Goal: Information Seeking & Learning: Learn about a topic

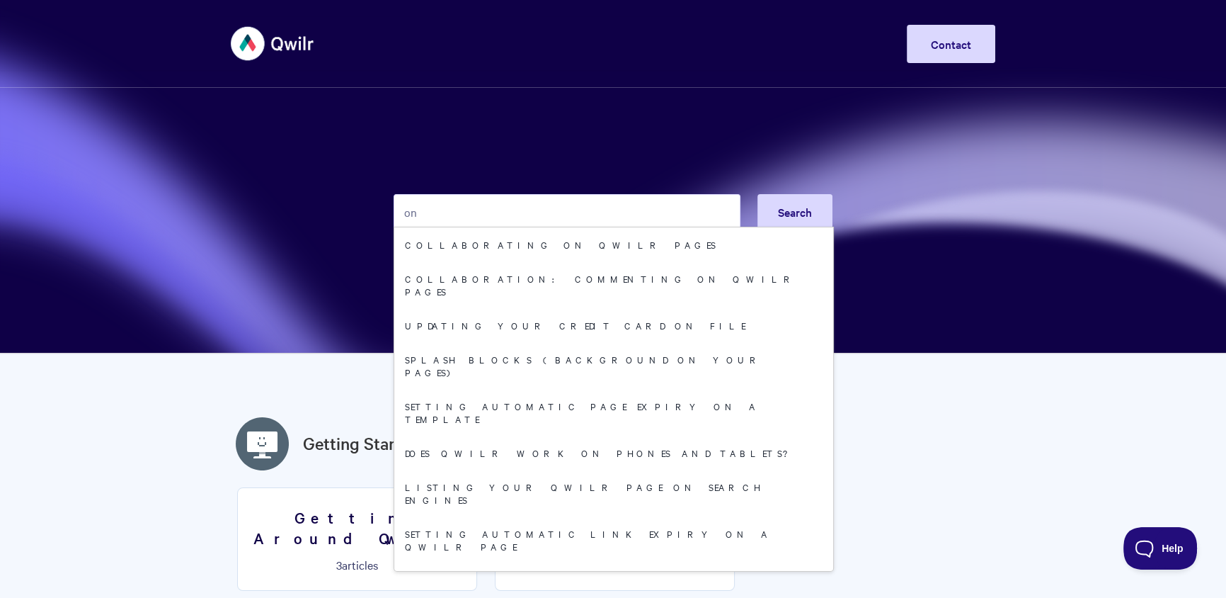
type input "o"
type input "Enterprise"
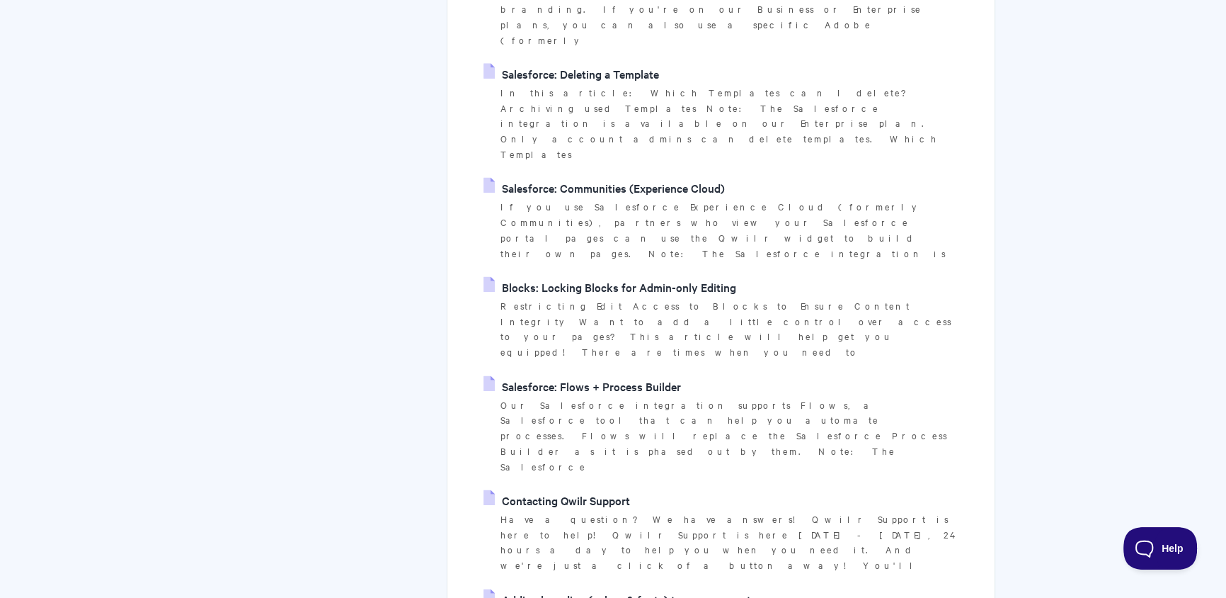
scroll to position [2698, 0]
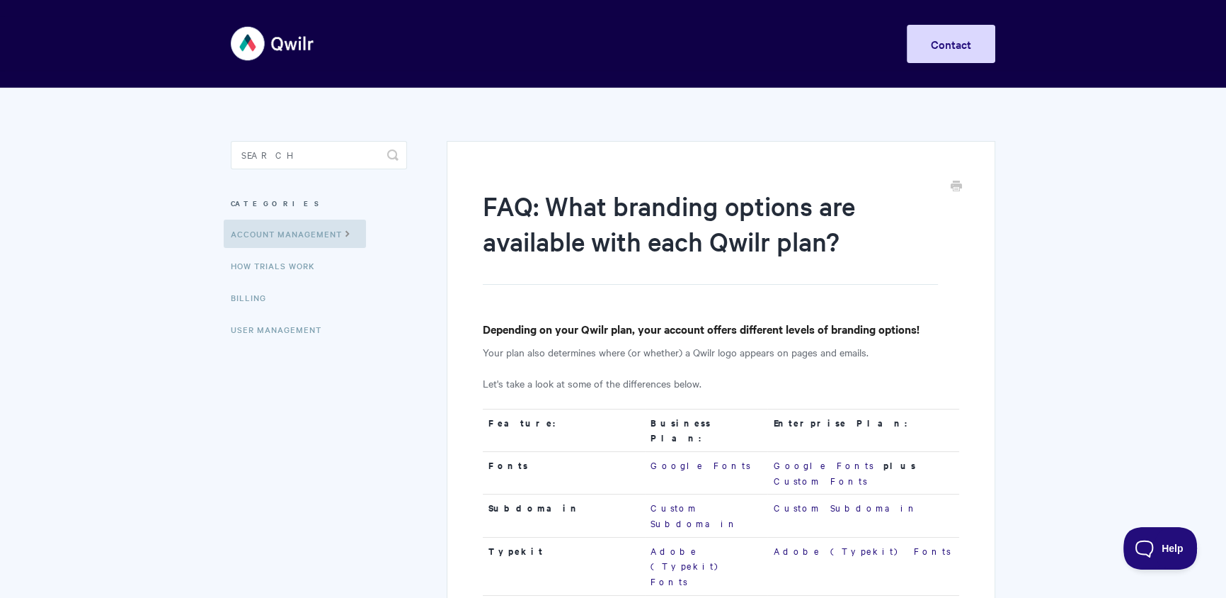
scroll to position [205, 0]
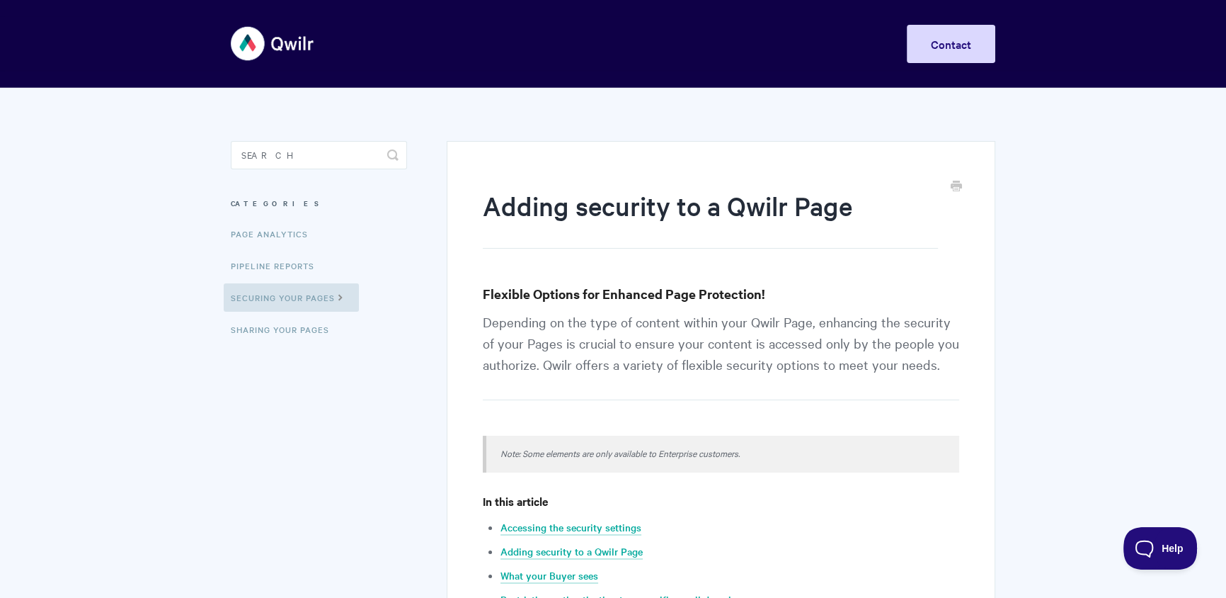
click at [656, 459] on p "Note: Some elements are only available to Enterprise customers." at bounding box center [721, 452] width 441 height 17
copy article "Note: Some elements are only available to Enterprise customers."
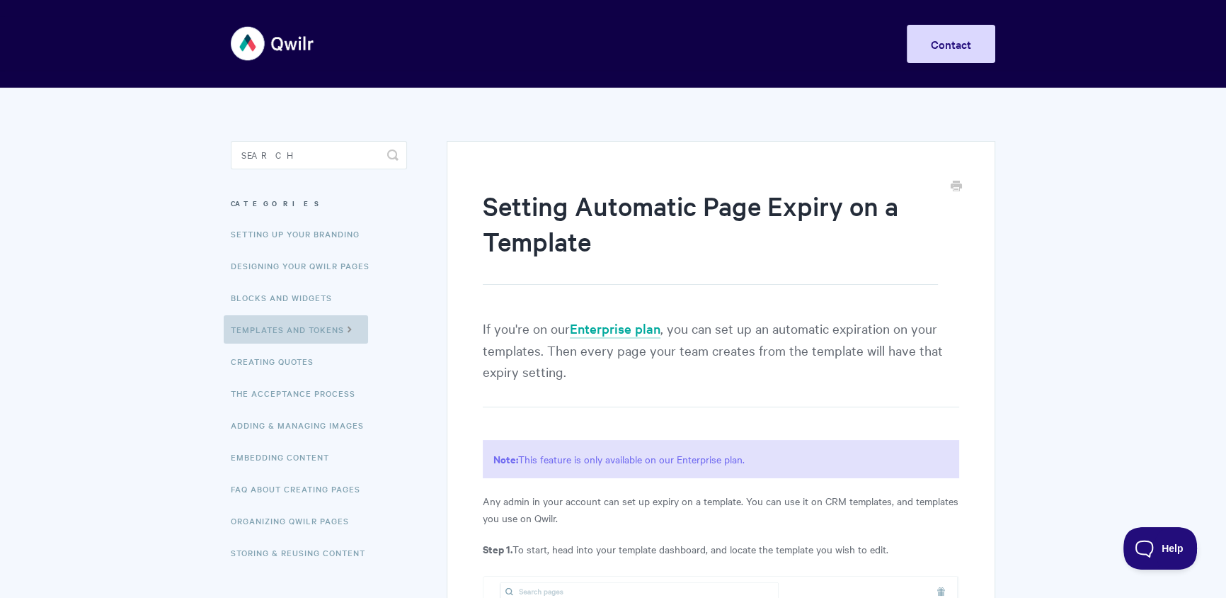
click at [312, 329] on link "Templates and Tokens" at bounding box center [296, 329] width 144 height 28
click at [503, 205] on h1 "Setting Automatic Page Expiry on a Template" at bounding box center [710, 236] width 455 height 97
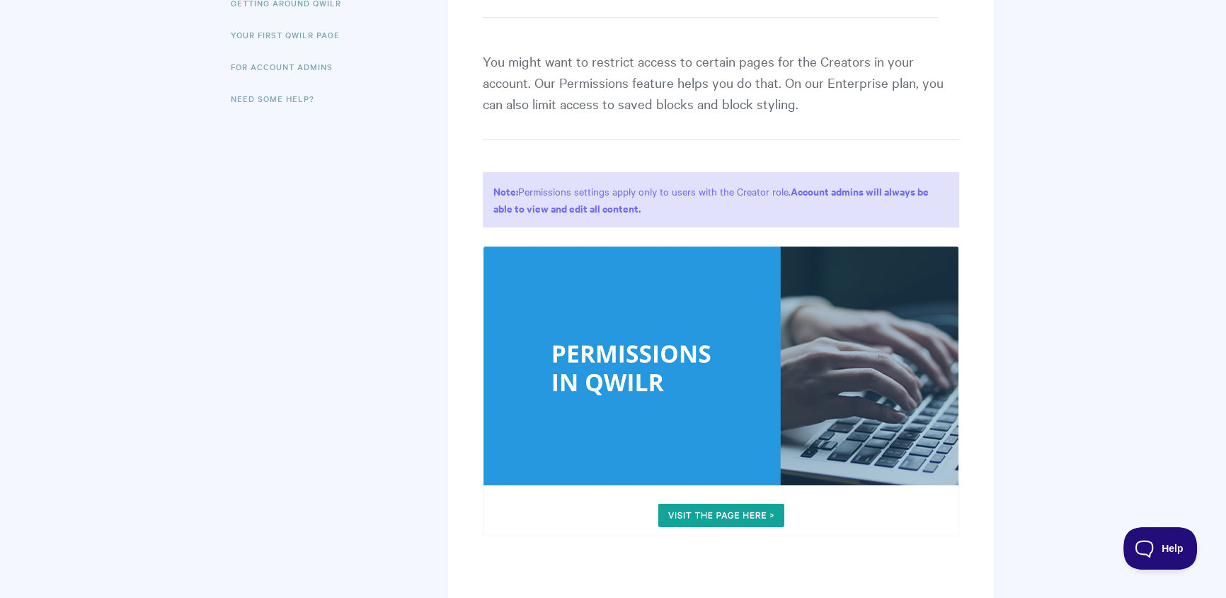
scroll to position [348, 0]
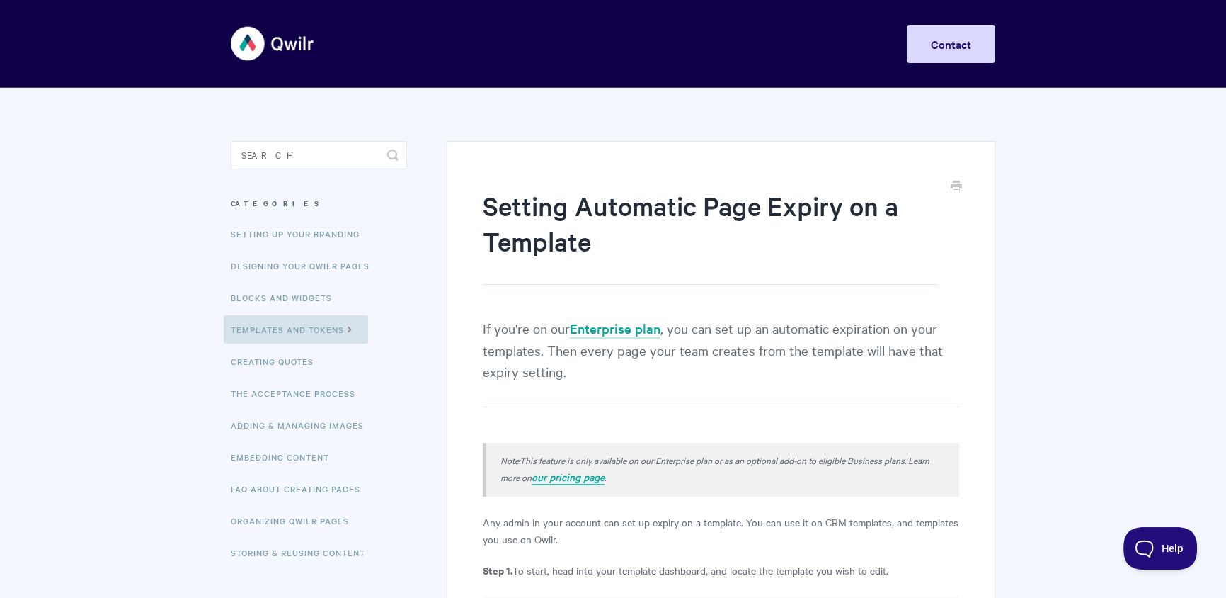
click at [589, 479] on icon "our pricing page" at bounding box center [568, 476] width 73 height 14
drag, startPoint x: 623, startPoint y: 481, endPoint x: 505, endPoint y: 445, distance: 123.4
click at [491, 459] on div "Note: This feature is only available on our Enterprise plan or as an optional a…" at bounding box center [721, 470] width 476 height 54
click at [605, 454] on icon "This feature is only available on our Enterprise plan or as an optional add-on …" at bounding box center [715, 468] width 429 height 30
drag, startPoint x: 634, startPoint y: 479, endPoint x: 474, endPoint y: 465, distance: 160.6
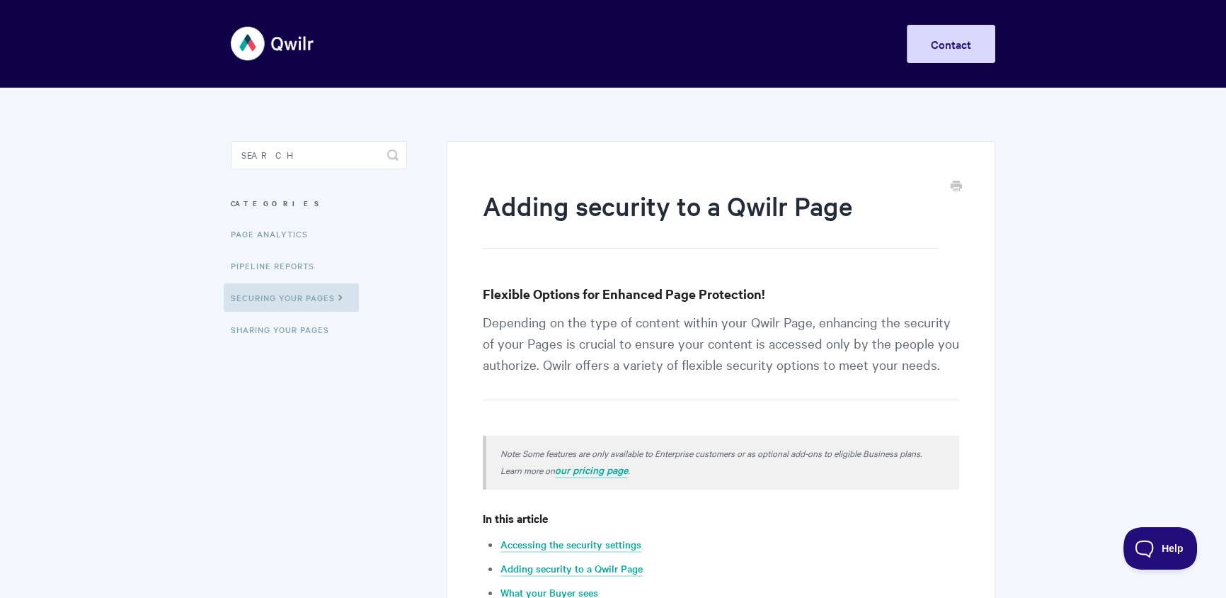
click at [509, 201] on h1 "Adding security to a Qwilr Page" at bounding box center [710, 218] width 455 height 61
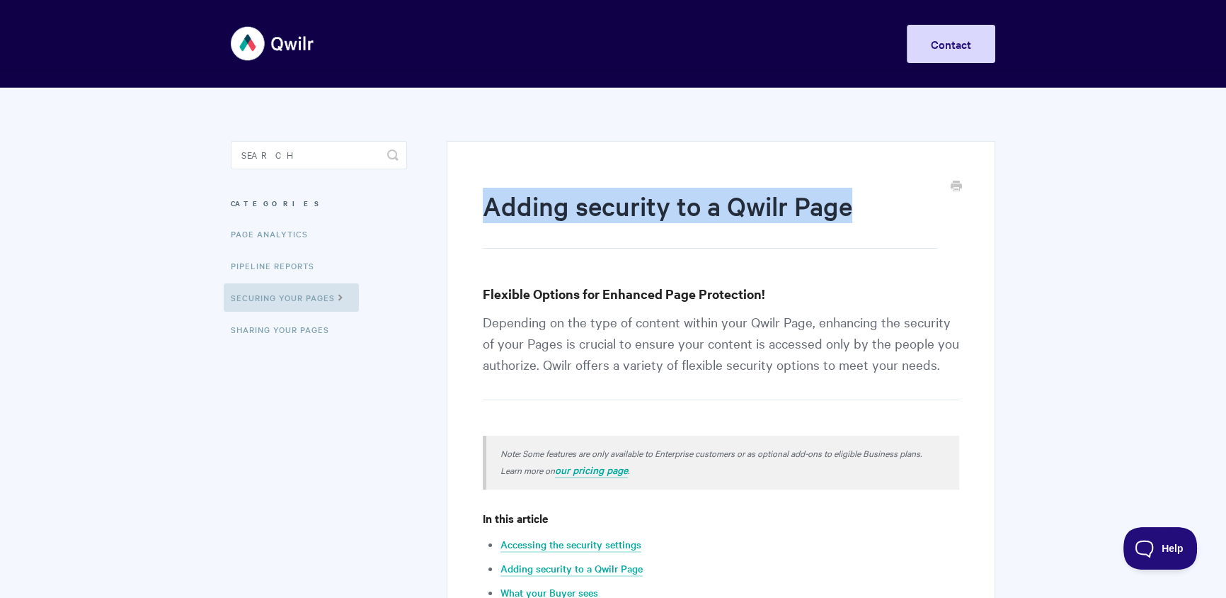
click at [509, 201] on h1 "Adding security to a Qwilr Page" at bounding box center [710, 218] width 455 height 61
copy article "Adding security to a Qwilr Page"
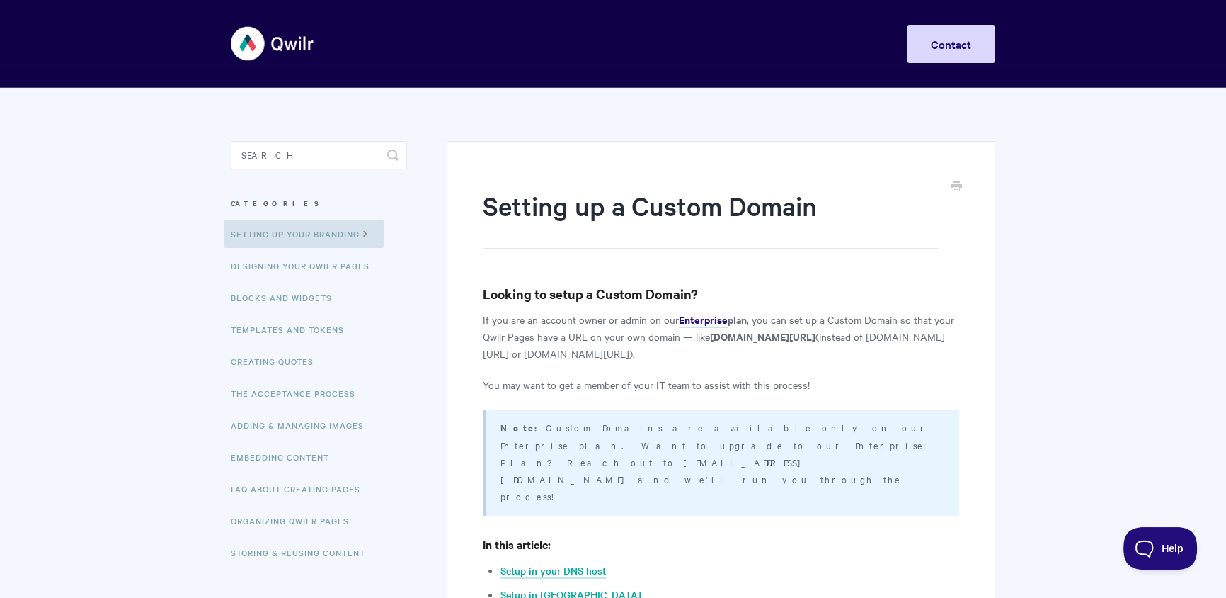
click at [530, 212] on h1 "Setting up a Custom Domain" at bounding box center [710, 218] width 455 height 61
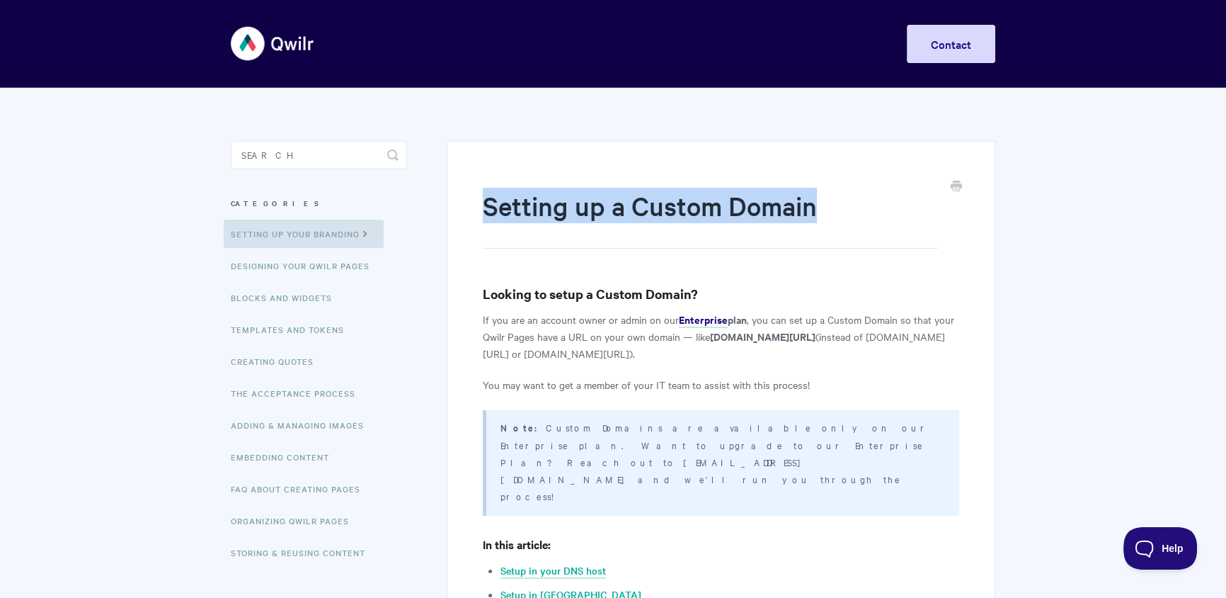
click at [530, 212] on h1 "Setting up a Custom Domain" at bounding box center [710, 218] width 455 height 61
copy article "Setting up a Custom Domain"
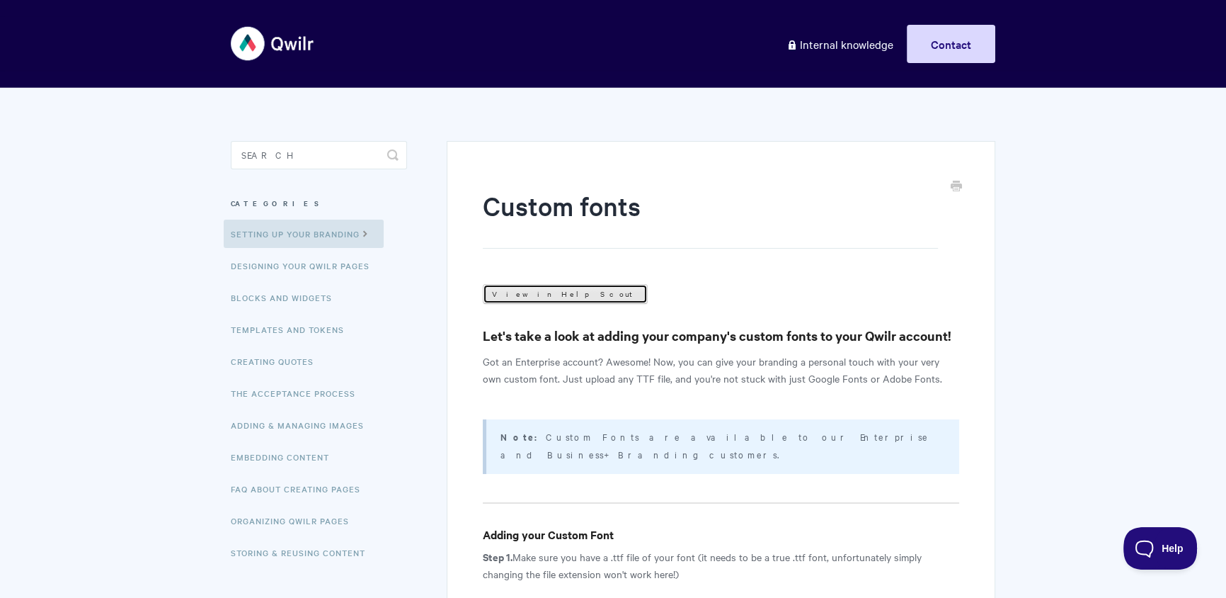
click at [525, 288] on link "View in Help Scout" at bounding box center [565, 294] width 165 height 20
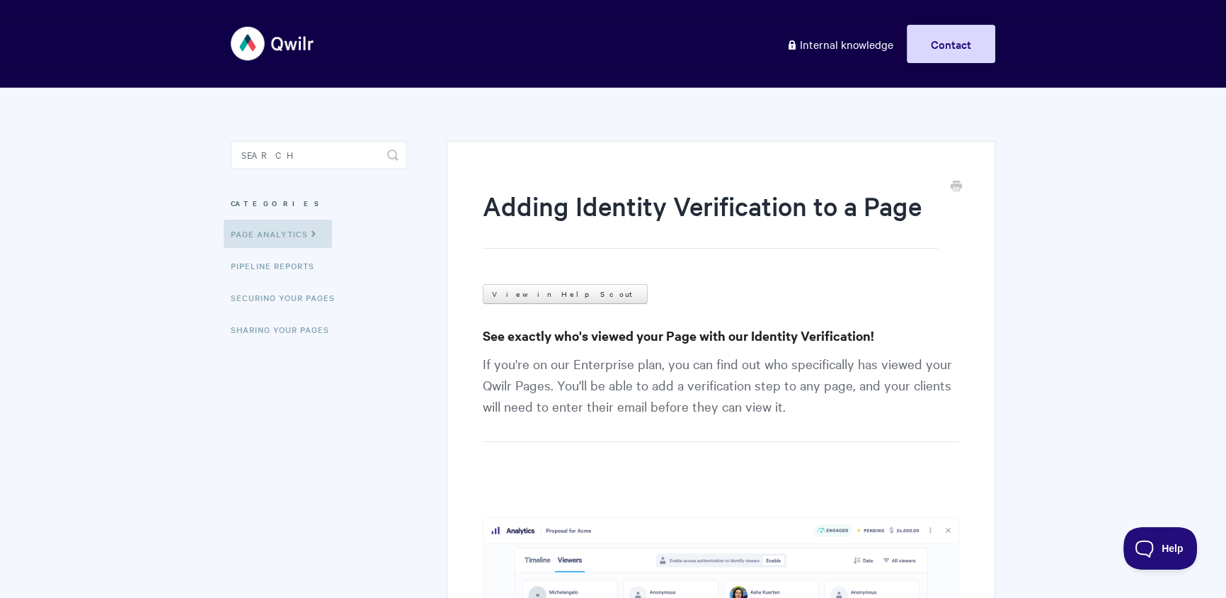
click at [542, 290] on link "View in Help Scout" at bounding box center [565, 294] width 165 height 20
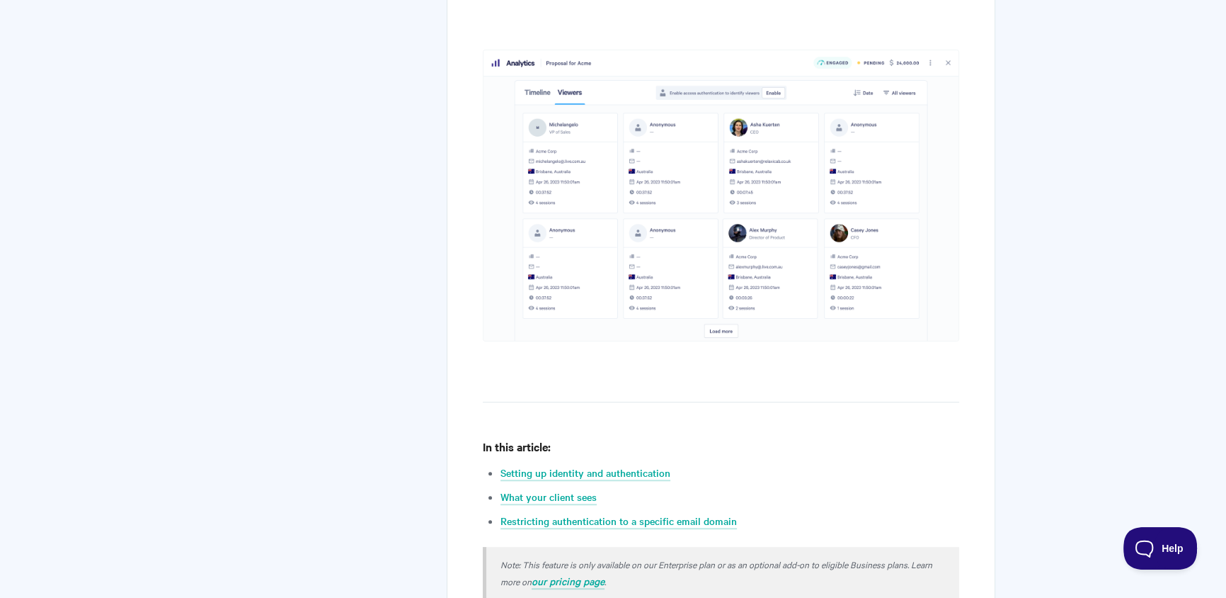
scroll to position [689, 0]
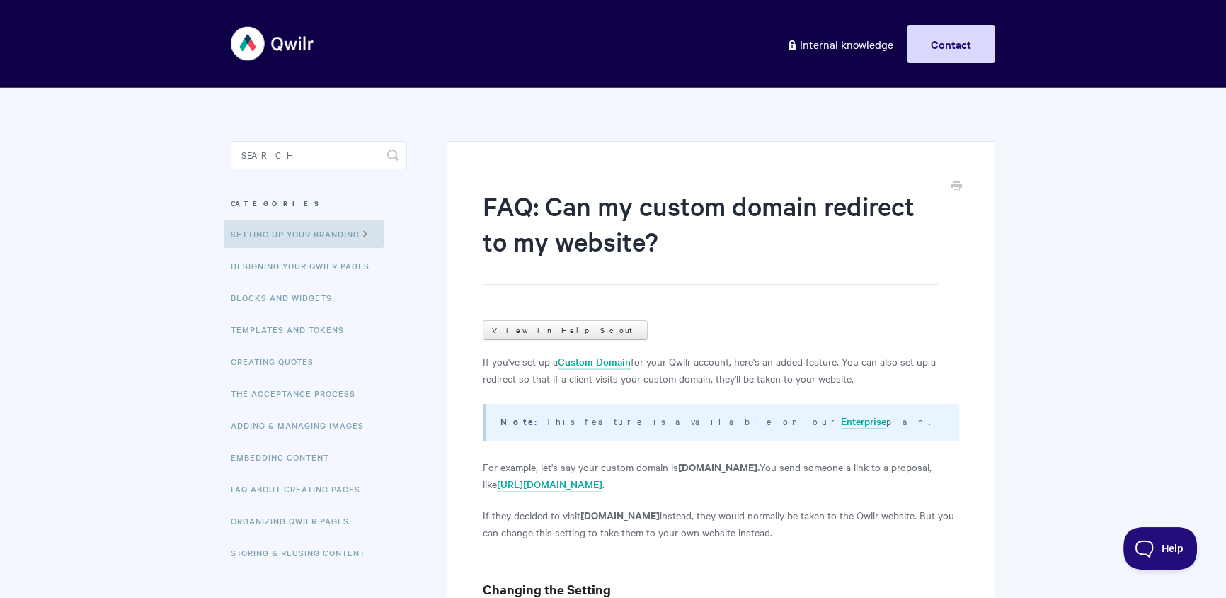
scroll to position [121, 0]
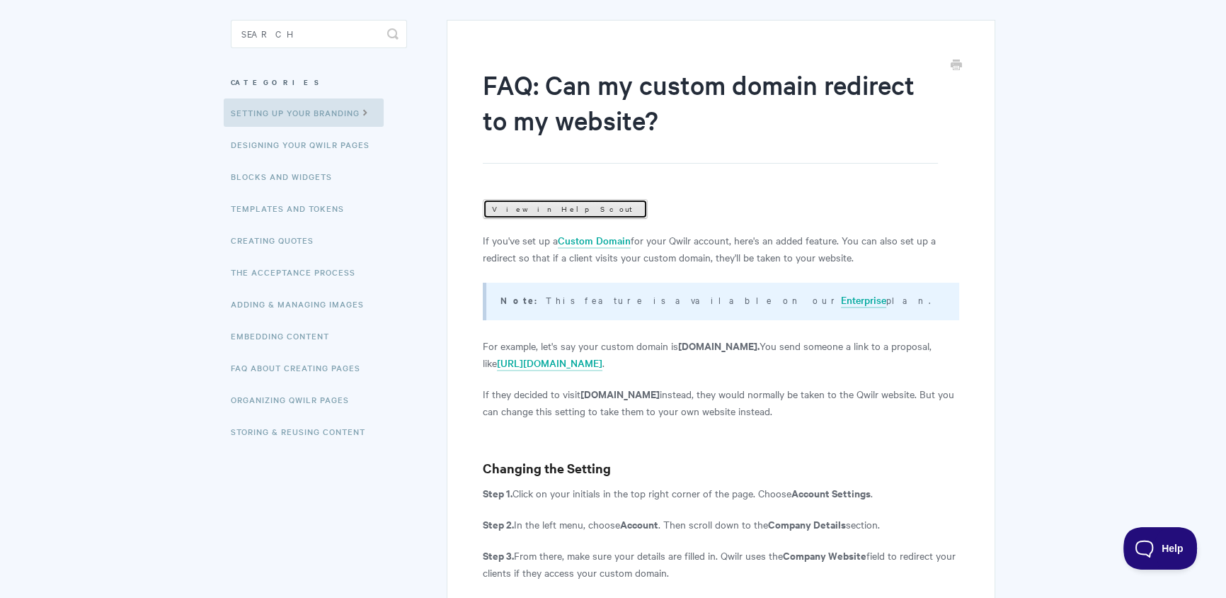
click at [544, 210] on link "View in Help Scout" at bounding box center [565, 209] width 165 height 20
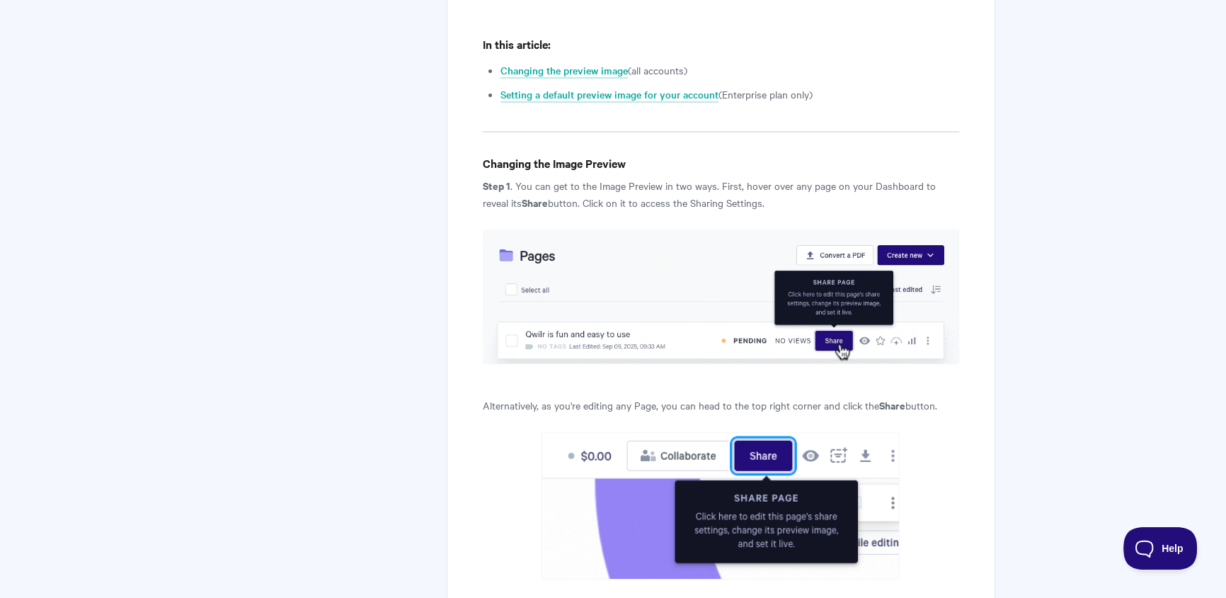
scroll to position [559, 0]
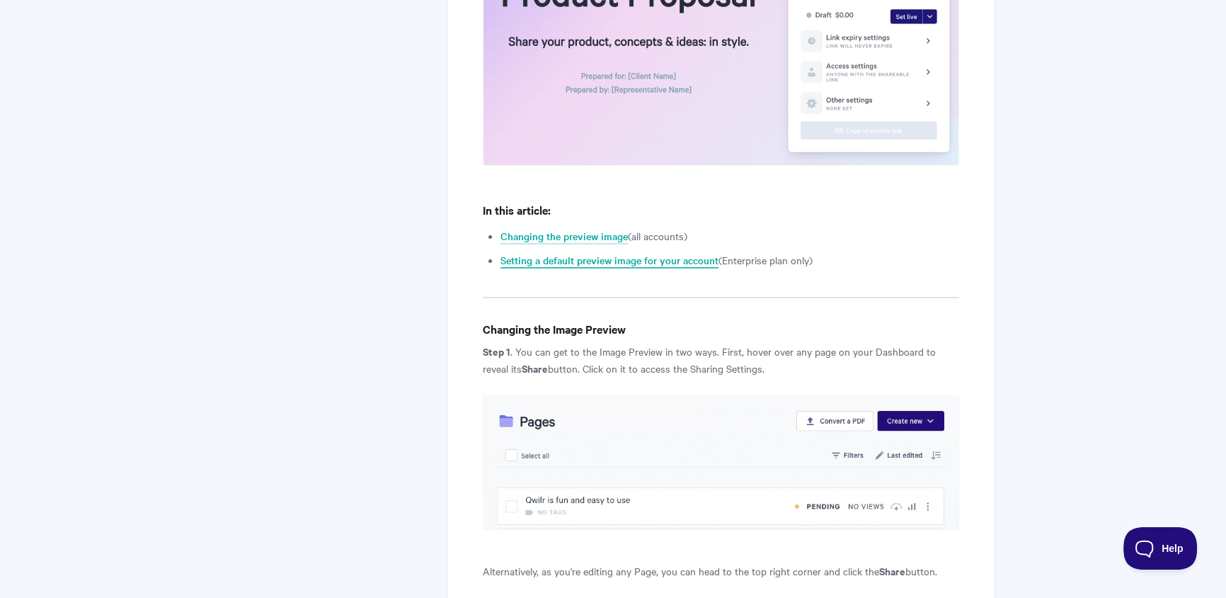
click at [634, 263] on link "Setting a default preview image for your account" at bounding box center [610, 261] width 218 height 16
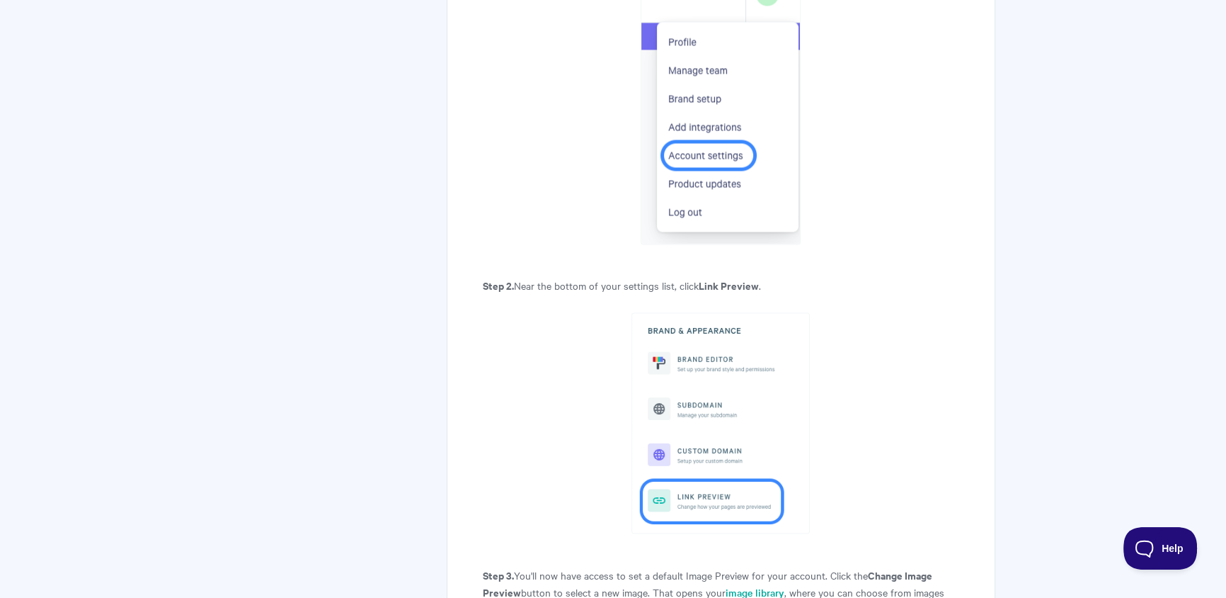
scroll to position [2921, 0]
